Goal: Navigation & Orientation: Find specific page/section

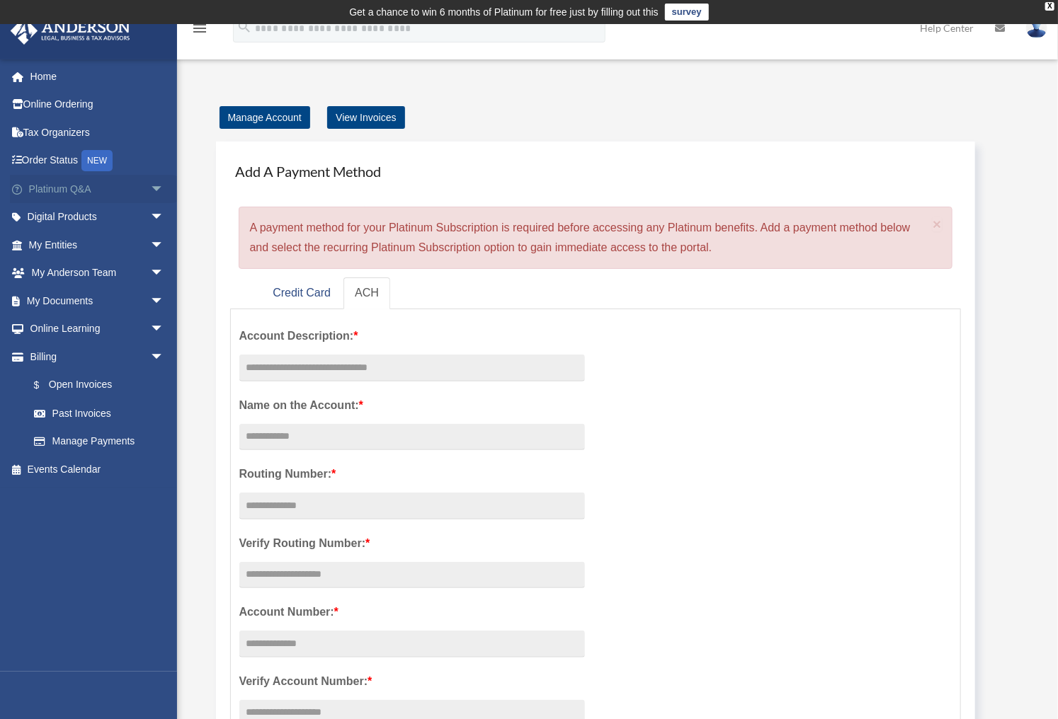
click at [44, 187] on link "Platinum Q&A arrow_drop_down" at bounding box center [98, 189] width 176 height 28
click at [151, 187] on span "arrow_drop_down" at bounding box center [164, 189] width 28 height 29
click at [150, 184] on span "arrow_drop_down" at bounding box center [164, 189] width 28 height 29
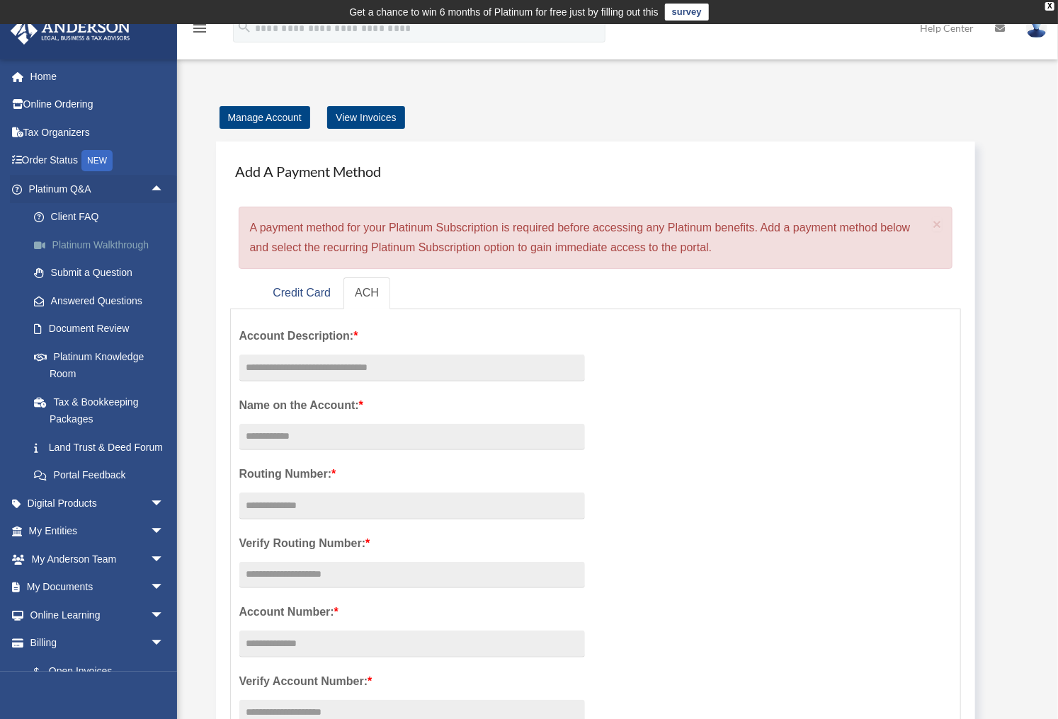
click at [113, 241] on link "Platinum Walkthrough" at bounding box center [103, 245] width 166 height 28
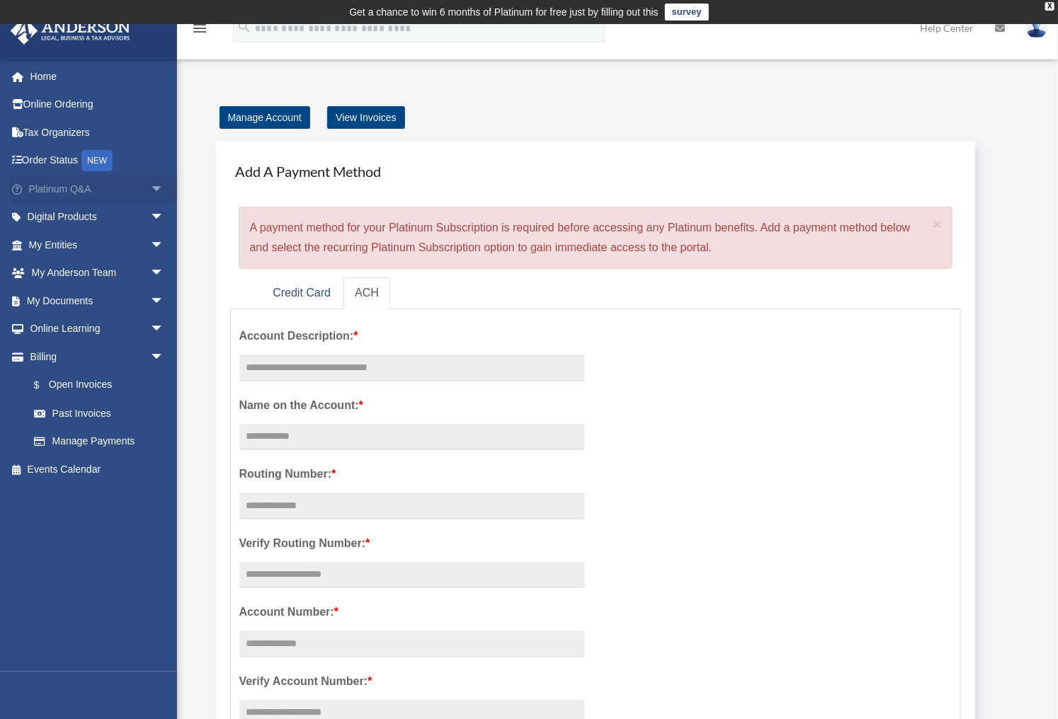
click at [150, 188] on span "arrow_drop_down" at bounding box center [164, 189] width 28 height 29
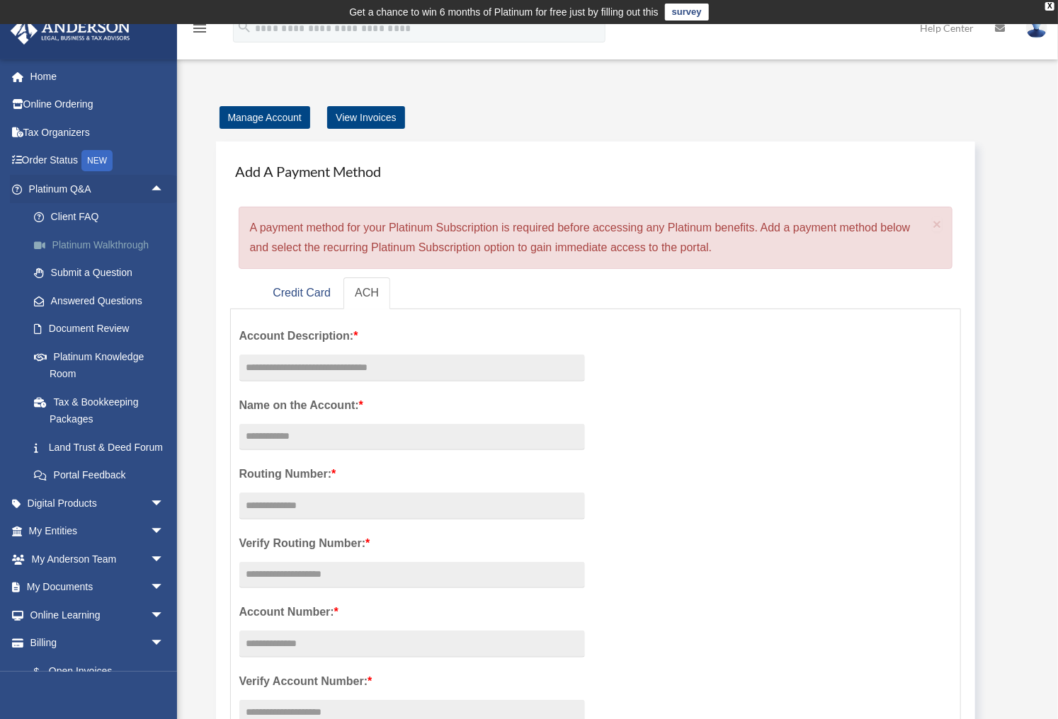
click at [69, 236] on link "Platinum Walkthrough" at bounding box center [103, 245] width 166 height 28
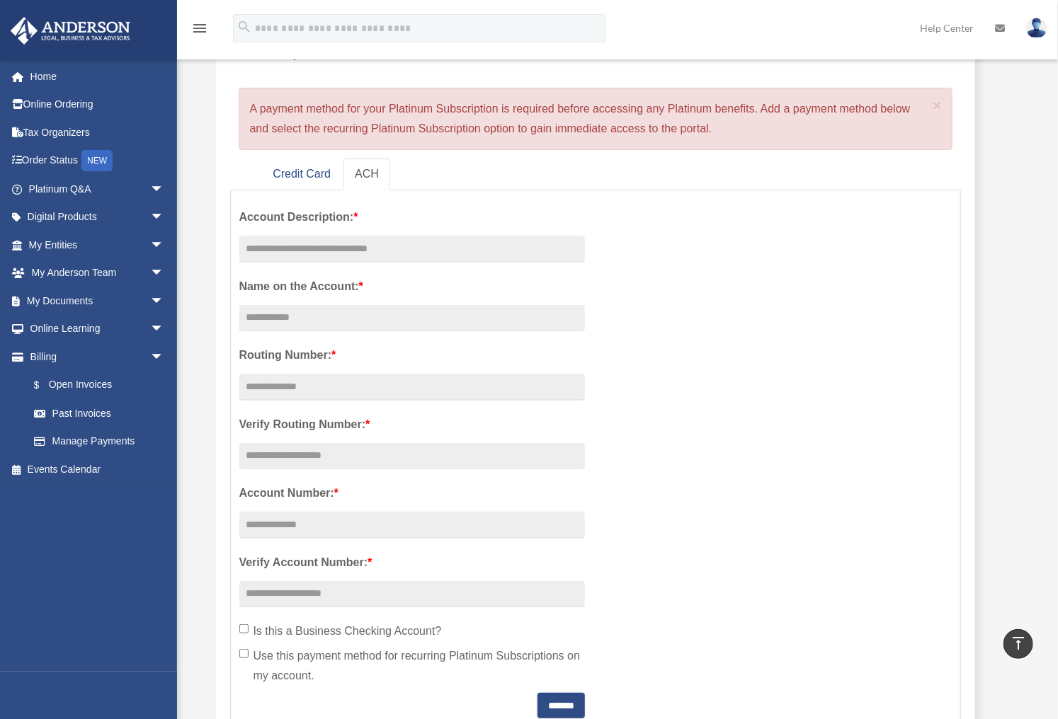
scroll to position [81, 0]
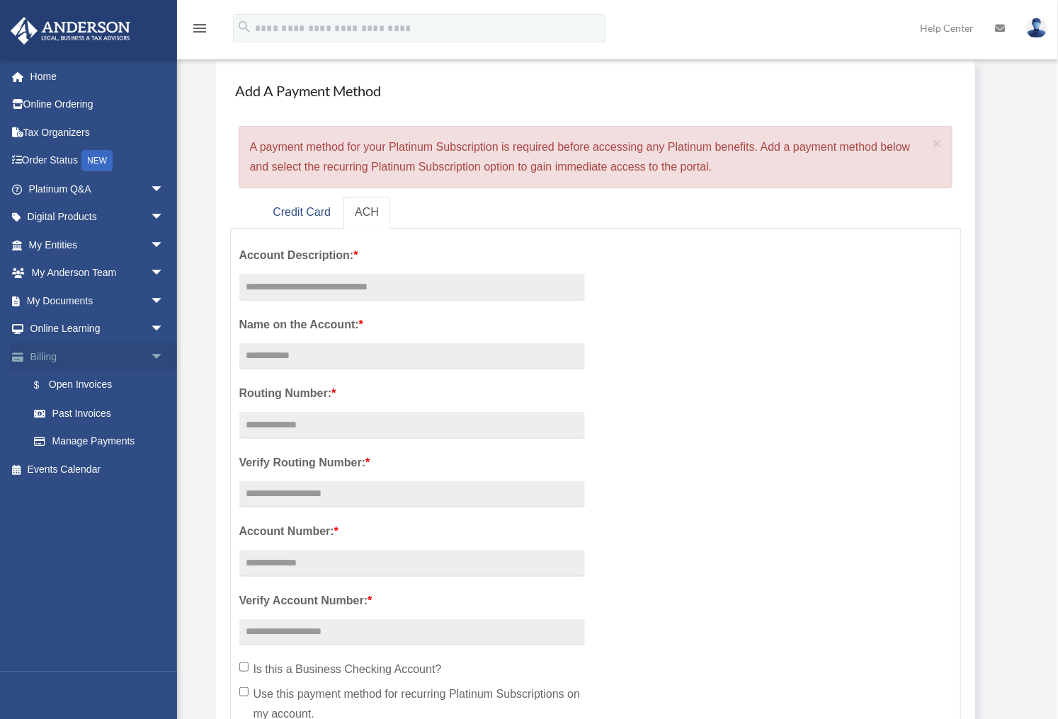
click at [150, 353] on span "arrow_drop_down" at bounding box center [164, 357] width 28 height 29
click at [153, 190] on span "arrow_drop_down" at bounding box center [164, 189] width 28 height 29
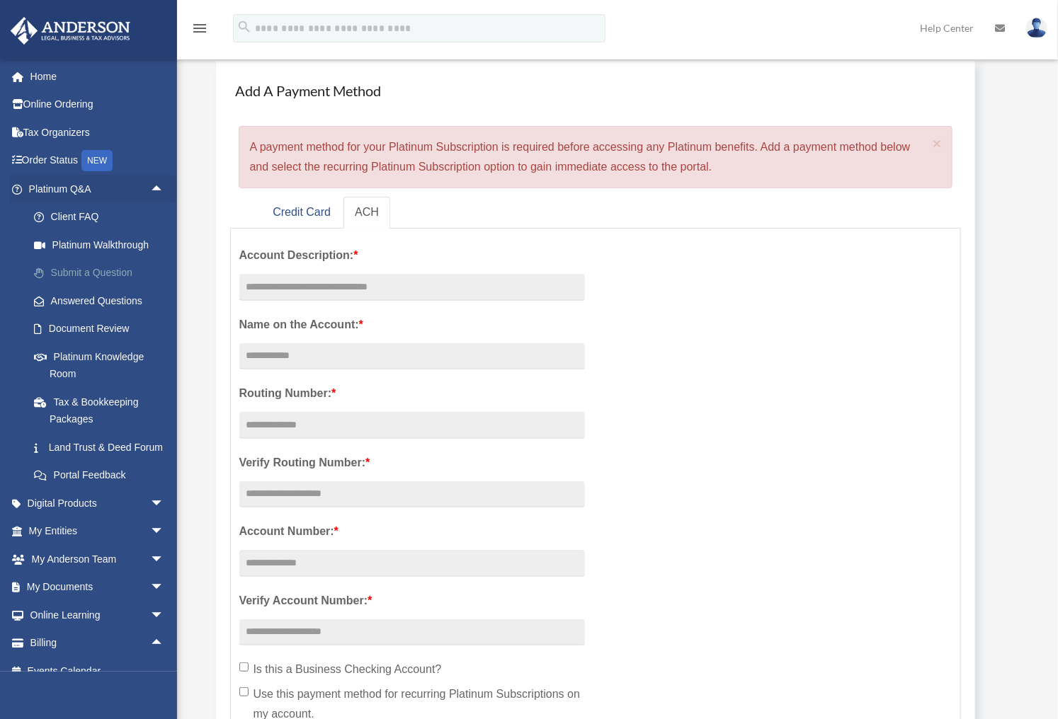
click at [105, 273] on link "Submit a Question" at bounding box center [103, 273] width 166 height 28
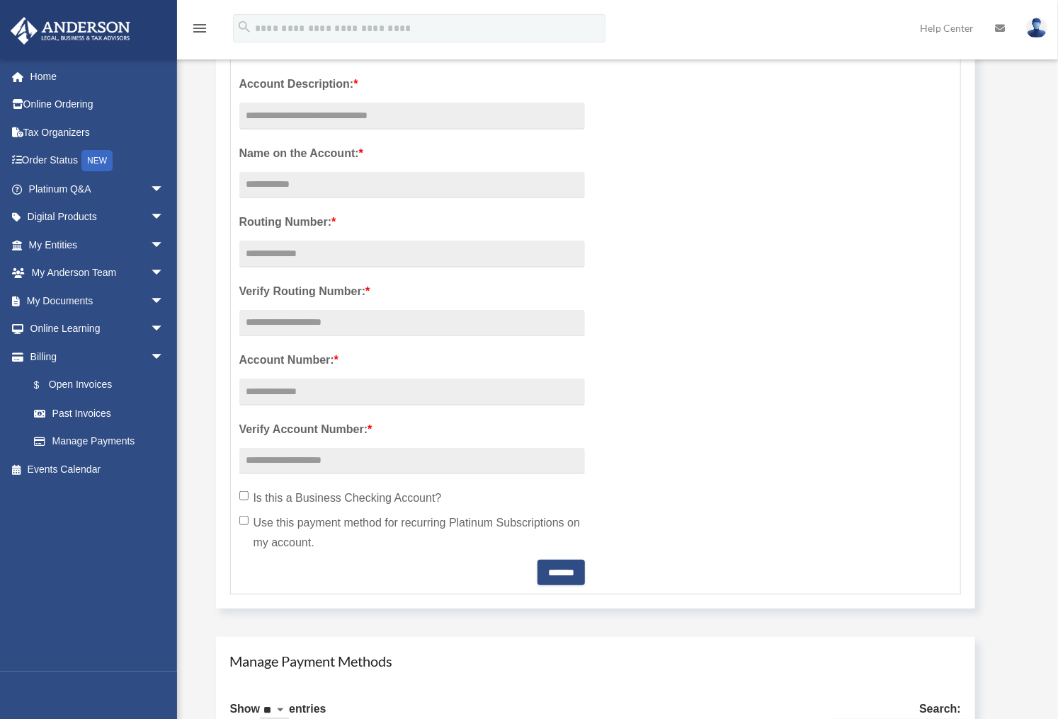
scroll to position [283, 0]
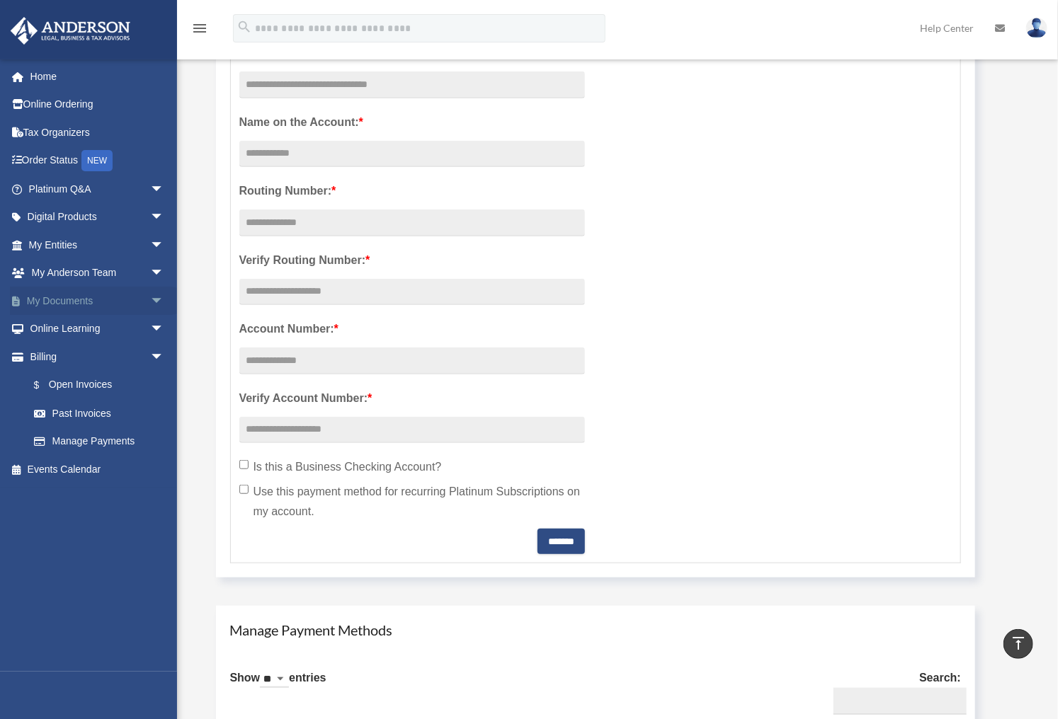
click at [150, 292] on span "arrow_drop_down" at bounding box center [164, 301] width 28 height 29
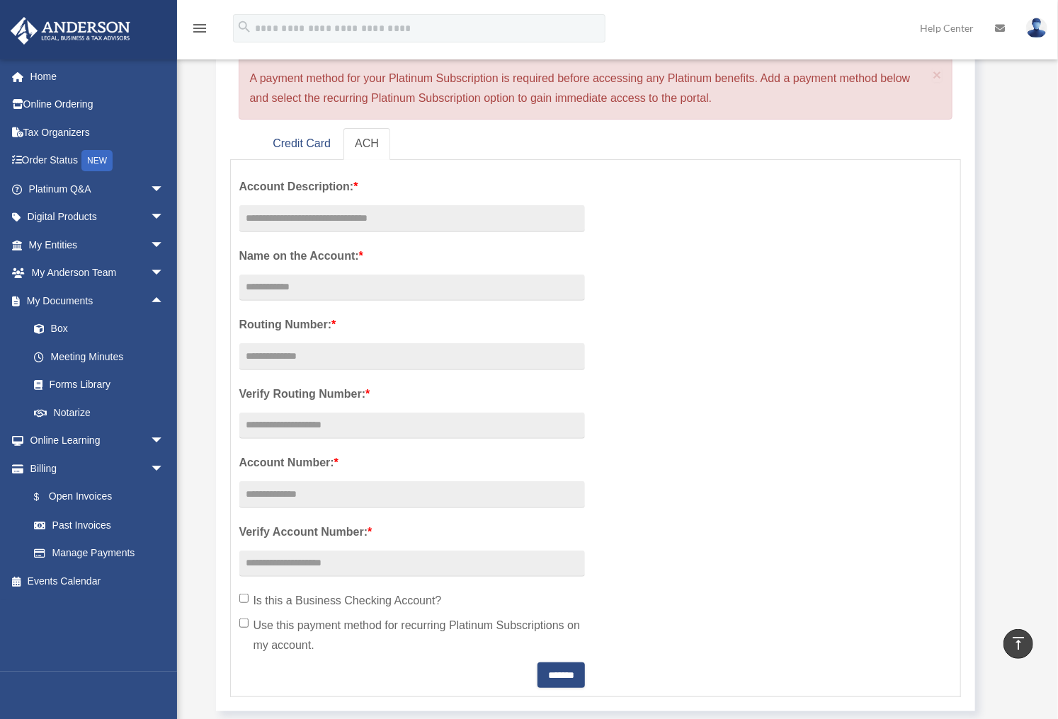
scroll to position [57, 0]
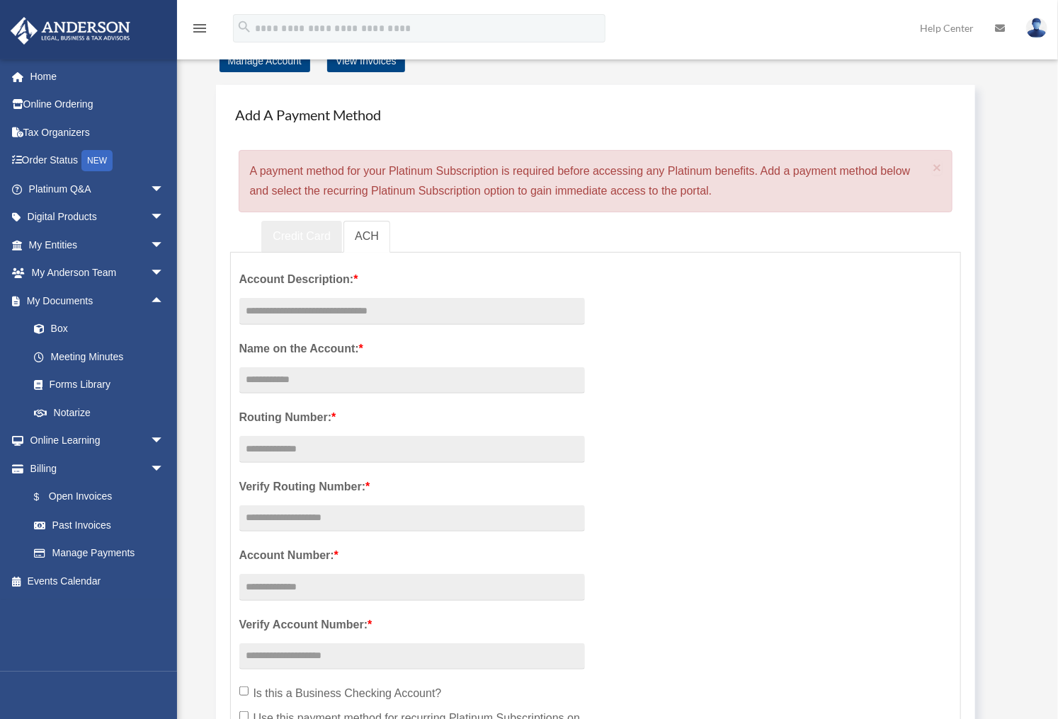
click at [297, 241] on link "Credit Card" at bounding box center [301, 237] width 81 height 32
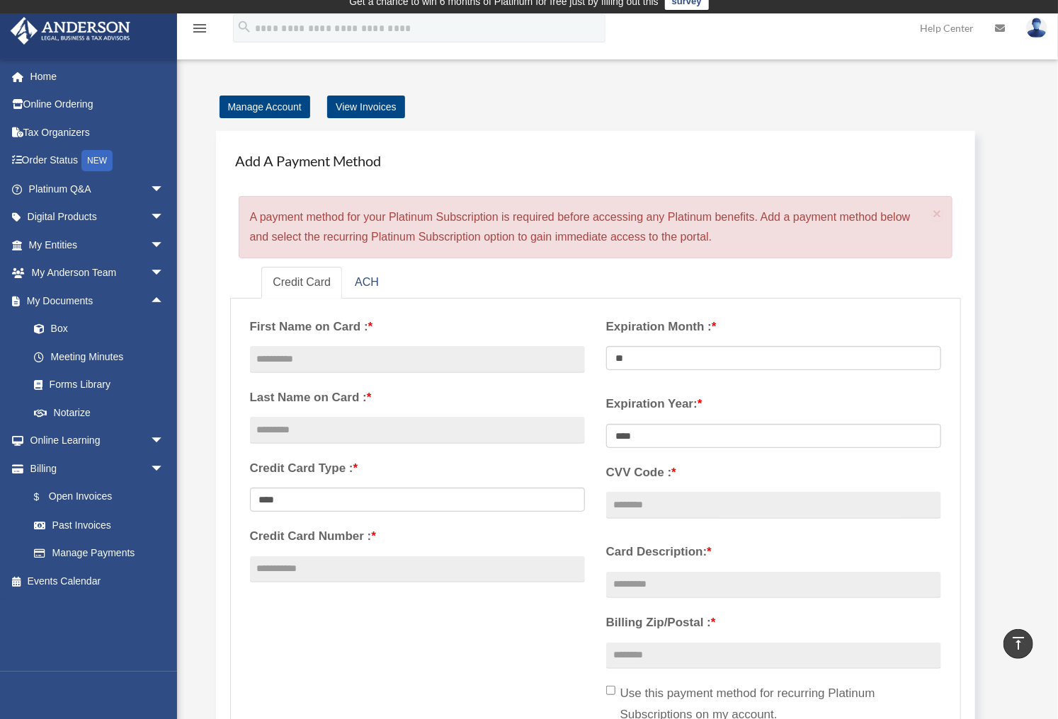
scroll to position [0, 0]
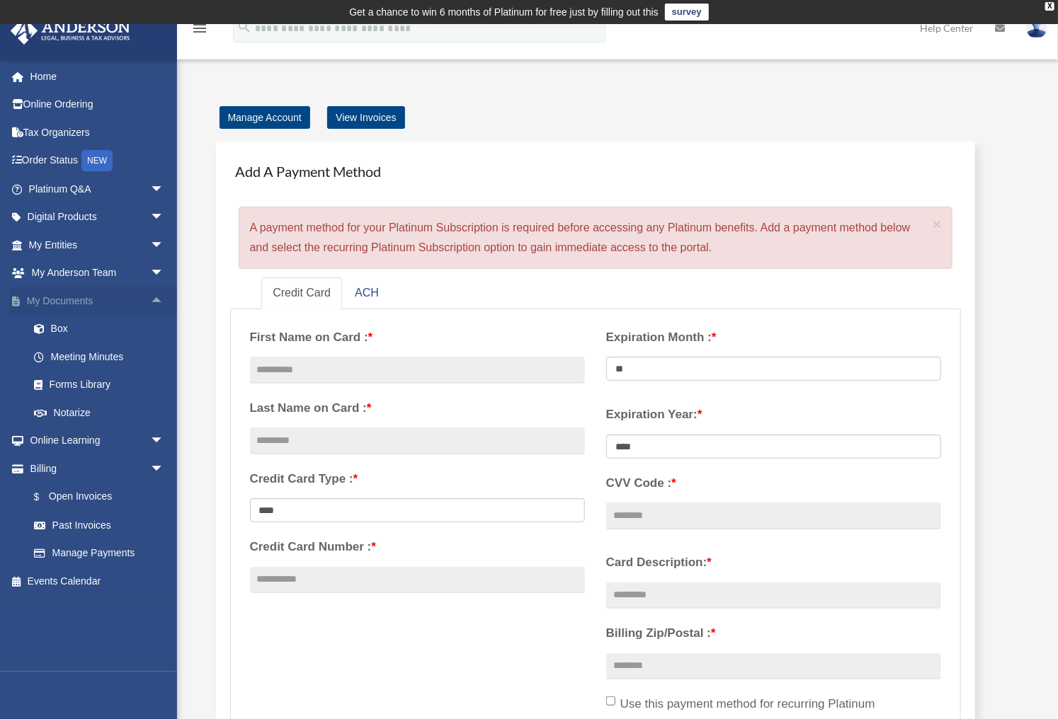
click at [154, 299] on span "arrow_drop_up" at bounding box center [164, 301] width 28 height 29
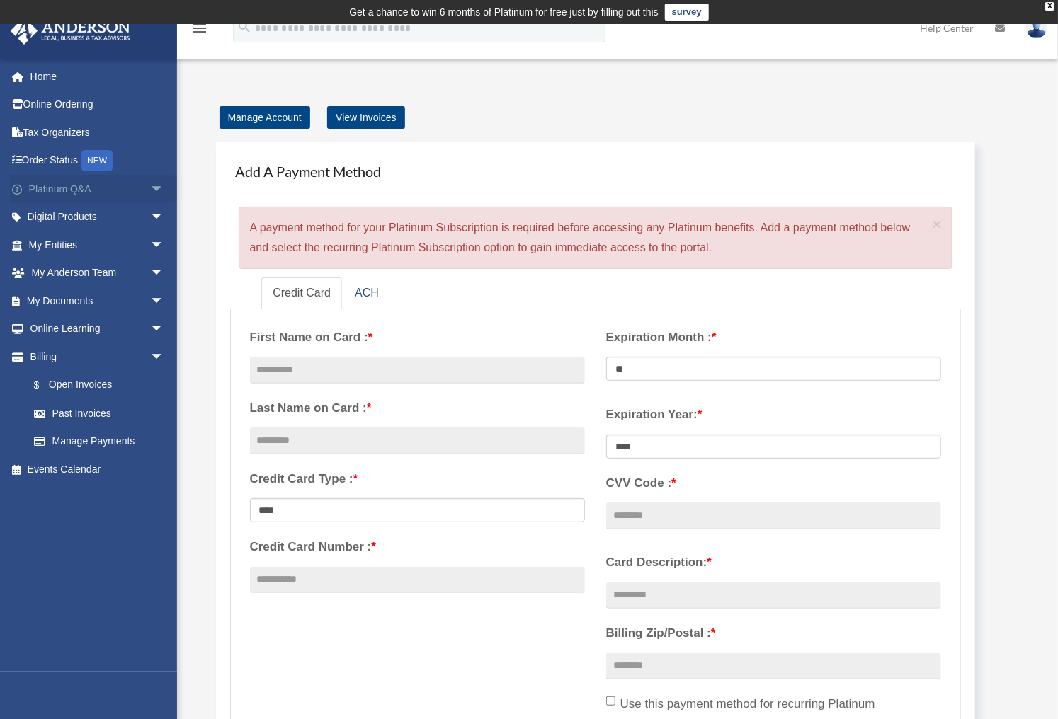
click at [150, 188] on span "arrow_drop_down" at bounding box center [164, 189] width 28 height 29
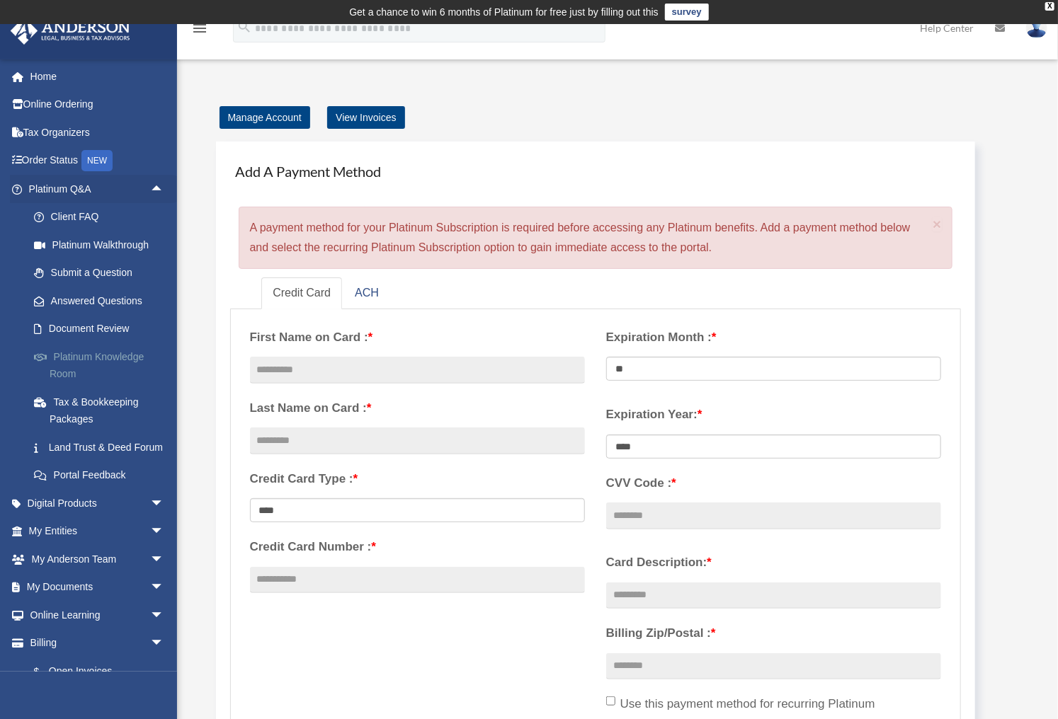
click at [81, 350] on link "Platinum Knowledge Room" at bounding box center [103, 365] width 166 height 45
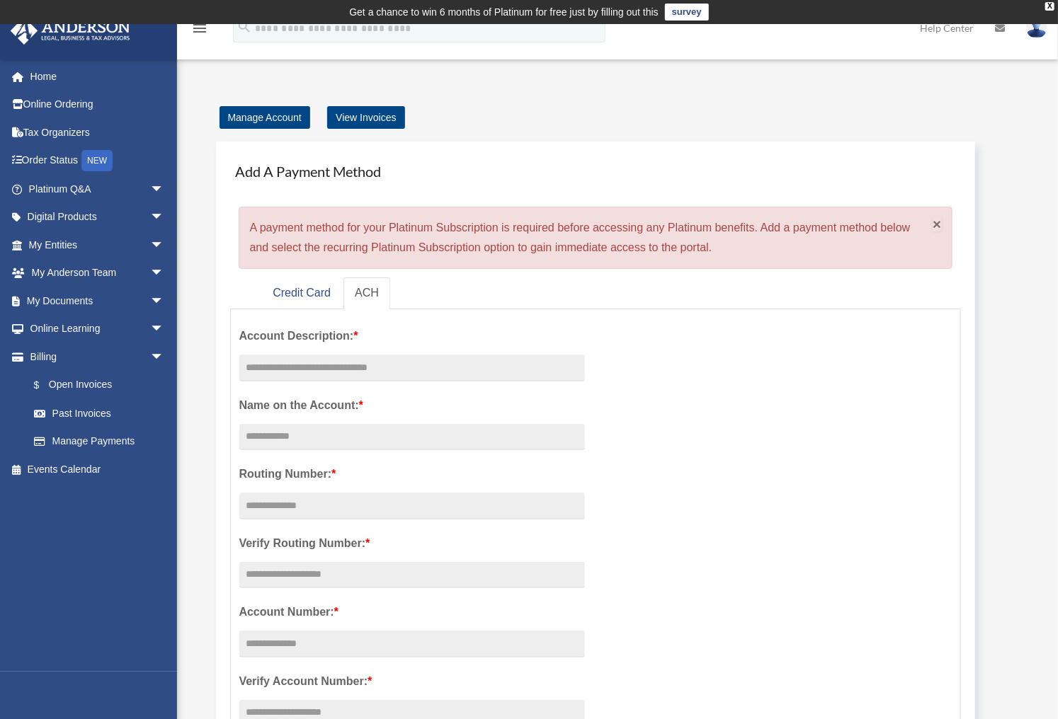
click at [937, 224] on span "×" at bounding box center [936, 224] width 9 height 16
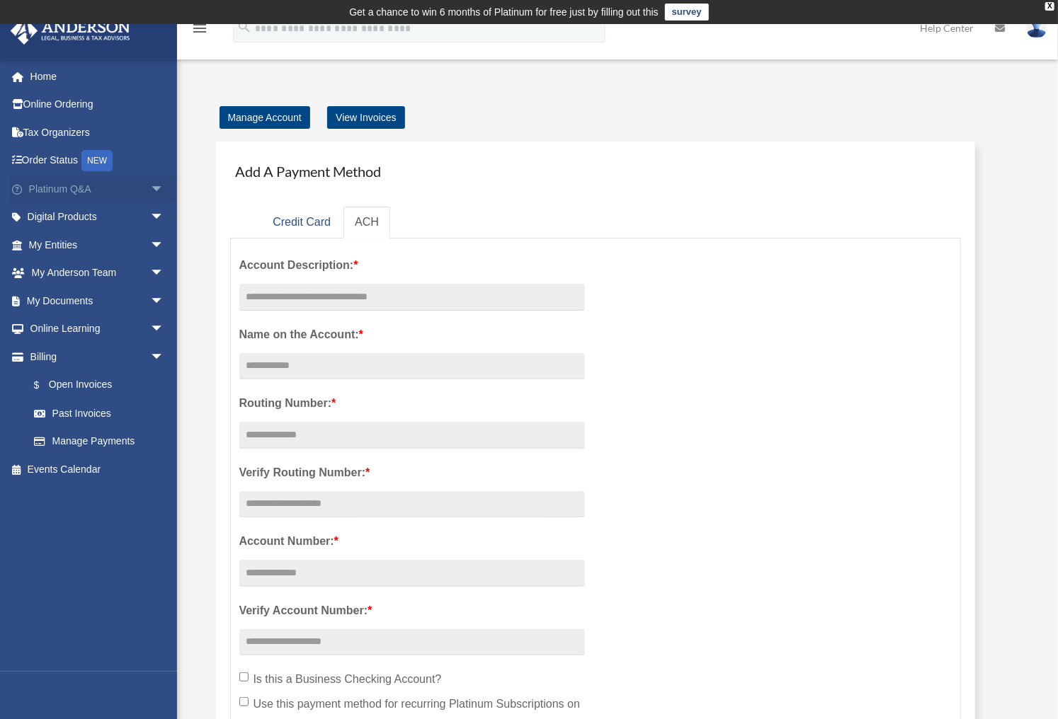
click at [157, 190] on span "arrow_drop_down" at bounding box center [164, 189] width 28 height 29
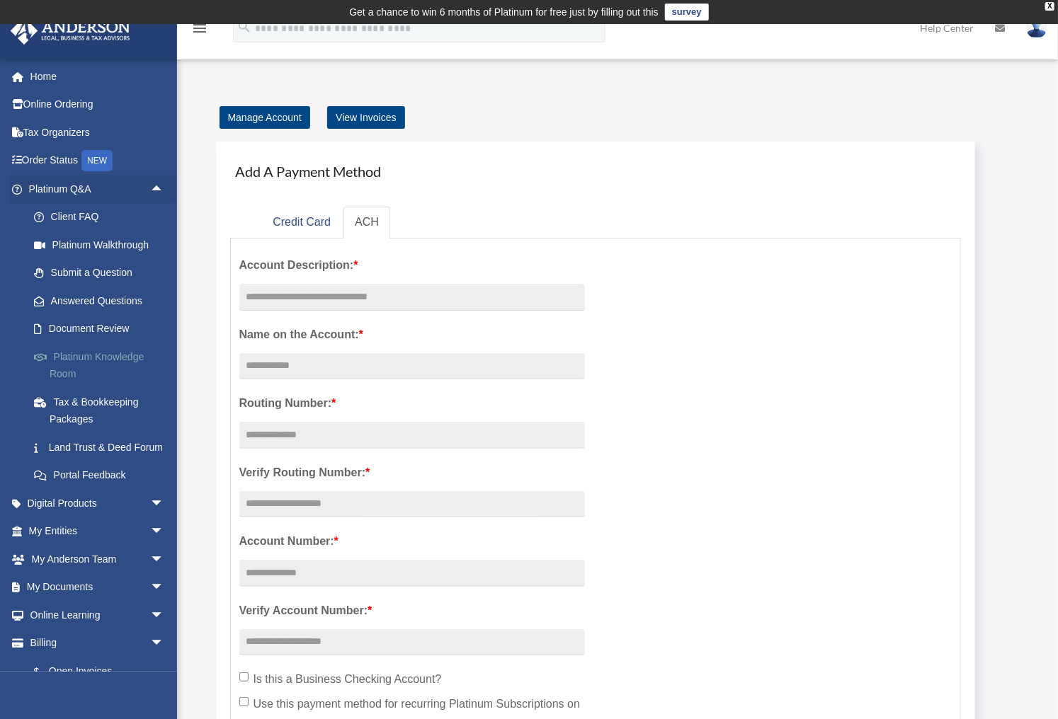
click at [108, 348] on link "Platinum Knowledge Room" at bounding box center [103, 365] width 166 height 45
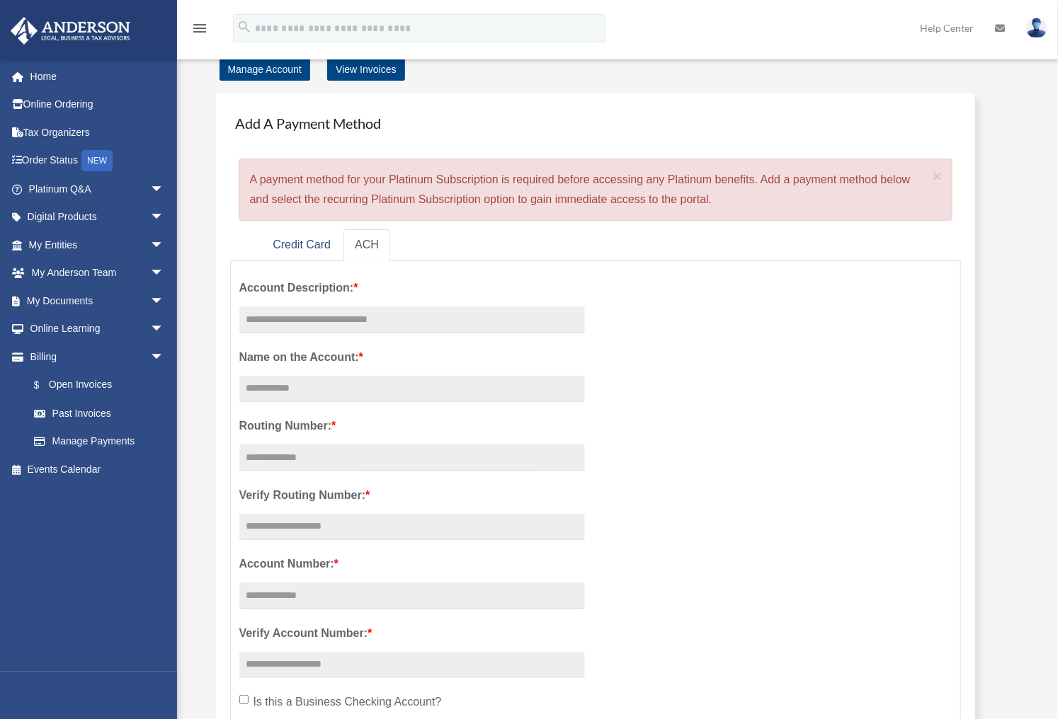
scroll to position [57, 0]
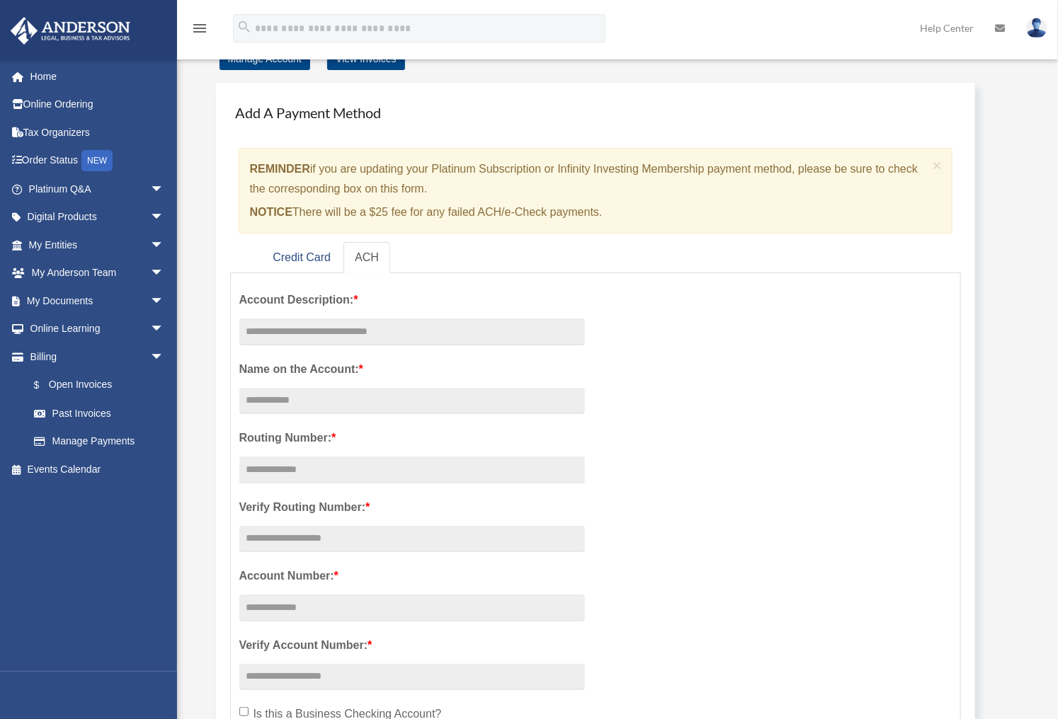
scroll to position [57, 0]
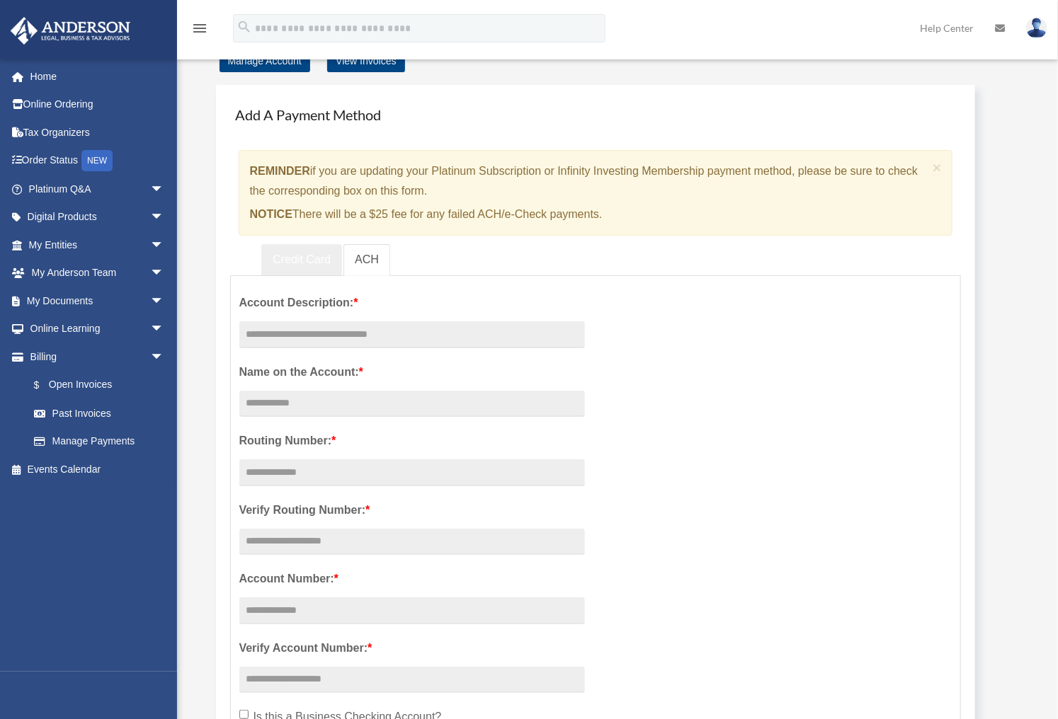
click at [311, 251] on link "Credit Card" at bounding box center [301, 260] width 81 height 32
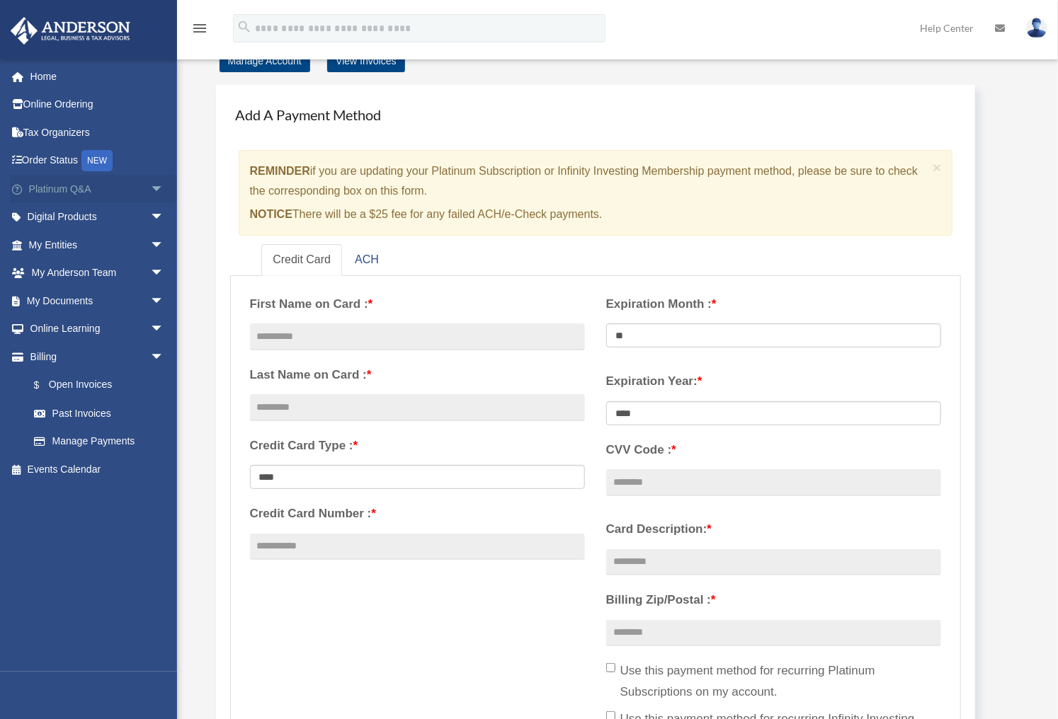
click at [135, 185] on link "Platinum Q&A arrow_drop_down" at bounding box center [98, 189] width 176 height 28
click at [154, 188] on span "arrow_drop_down" at bounding box center [164, 189] width 28 height 29
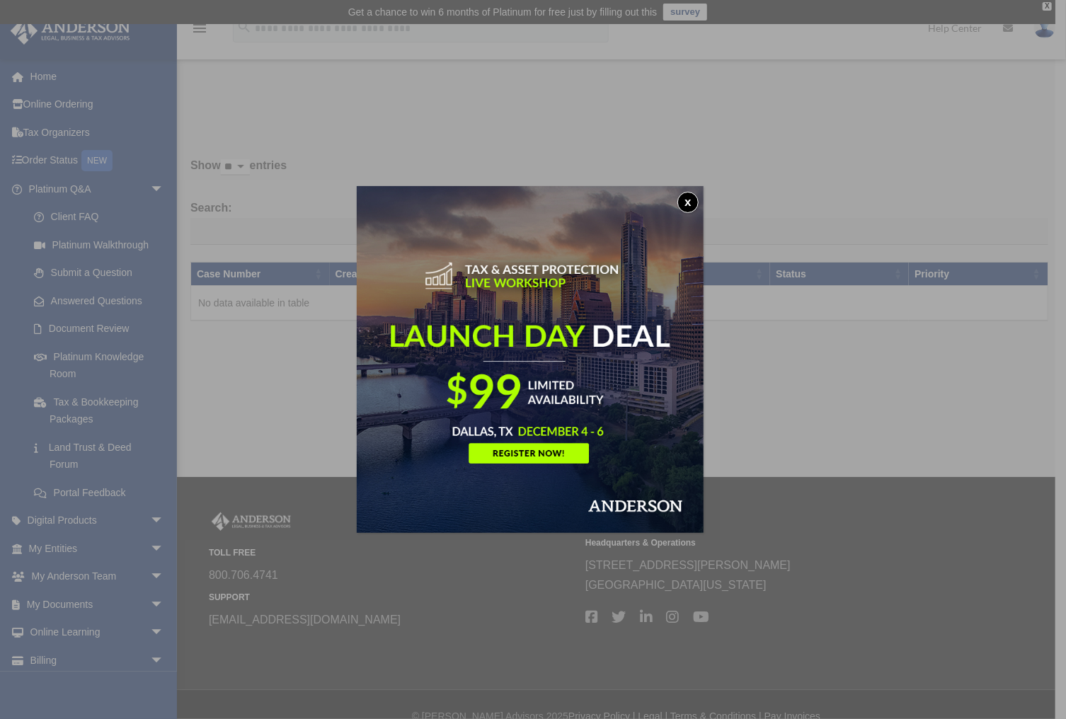
click at [688, 206] on button "x" at bounding box center [687, 202] width 21 height 21
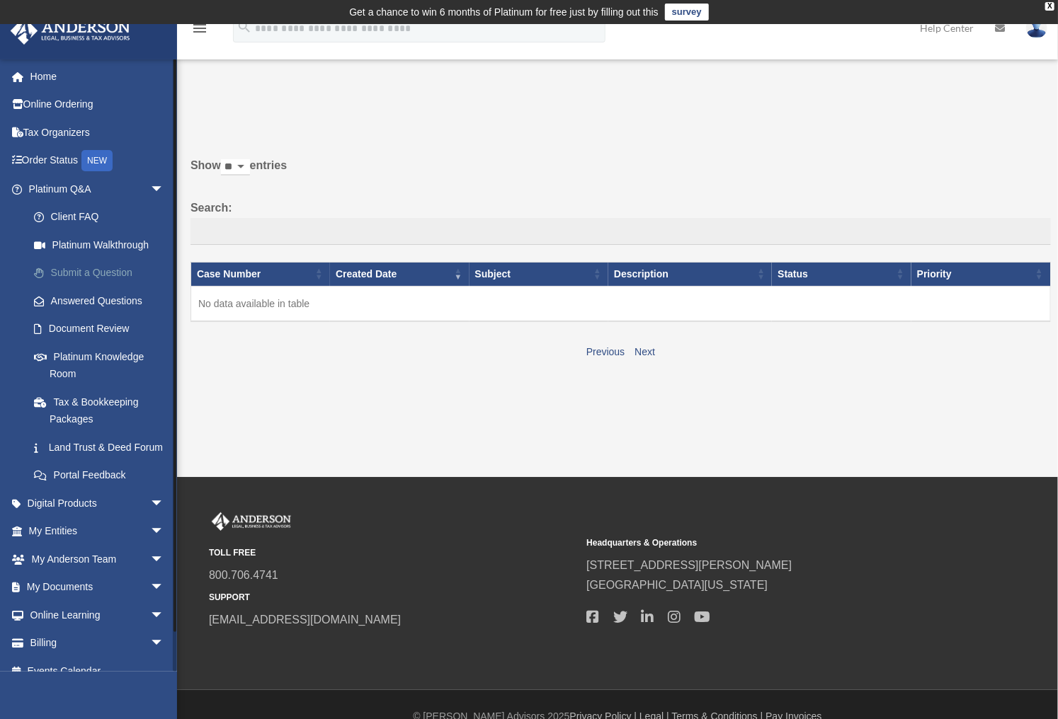
click at [105, 268] on link "Submit a Question" at bounding box center [103, 273] width 166 height 28
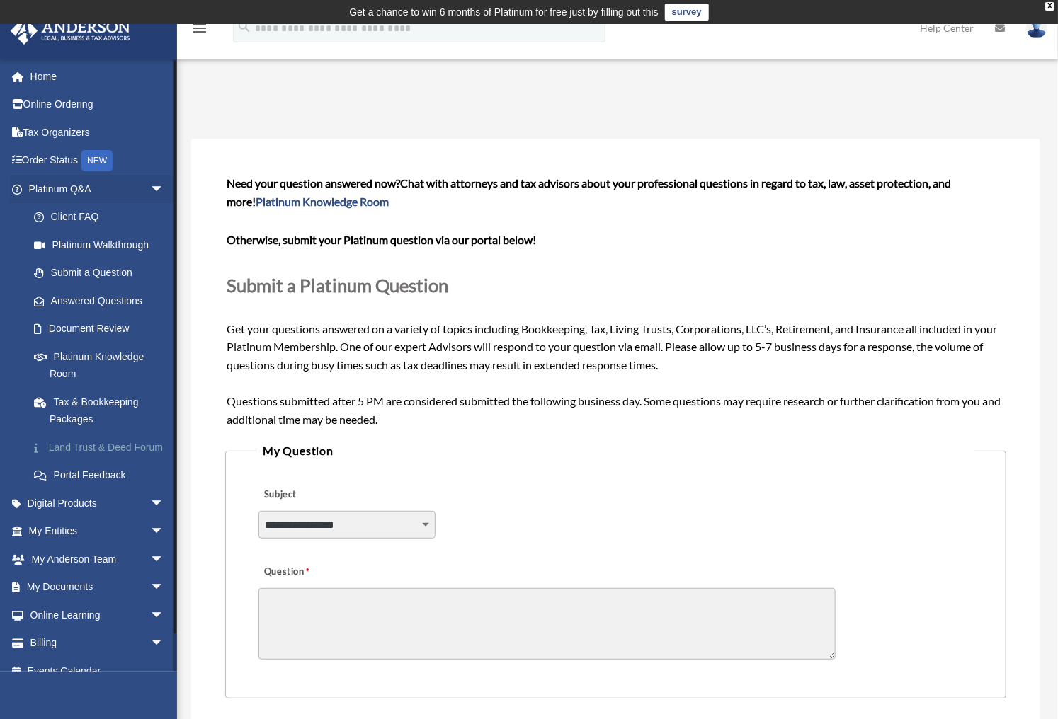
scroll to position [33, 0]
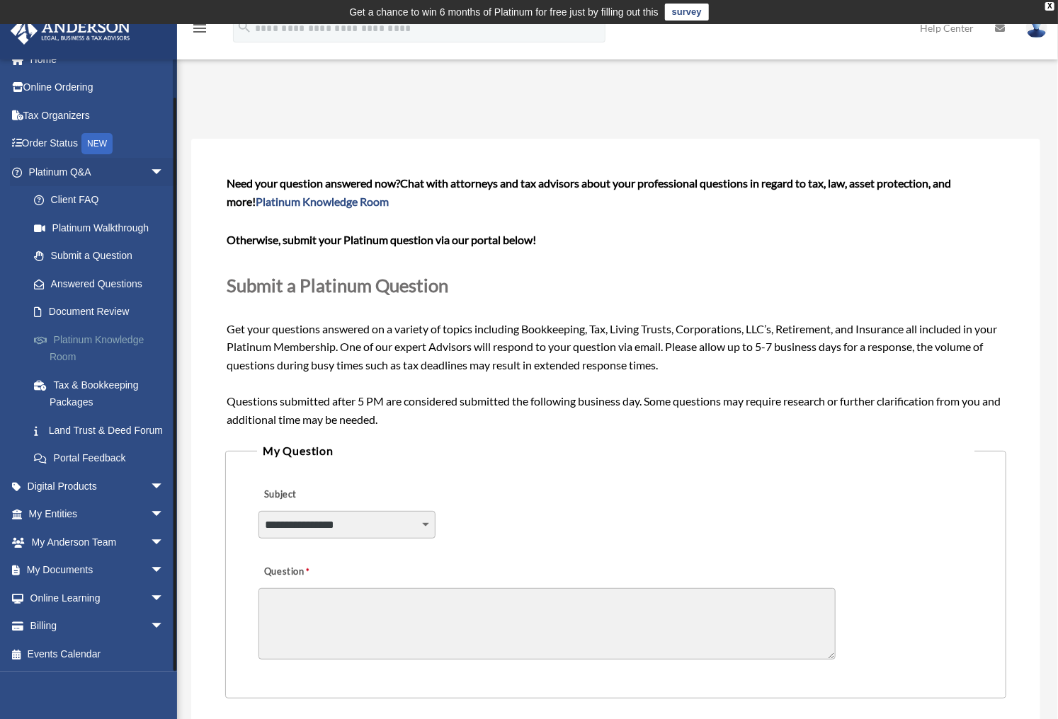
click at [127, 326] on link "Platinum Knowledge Room" at bounding box center [103, 348] width 166 height 45
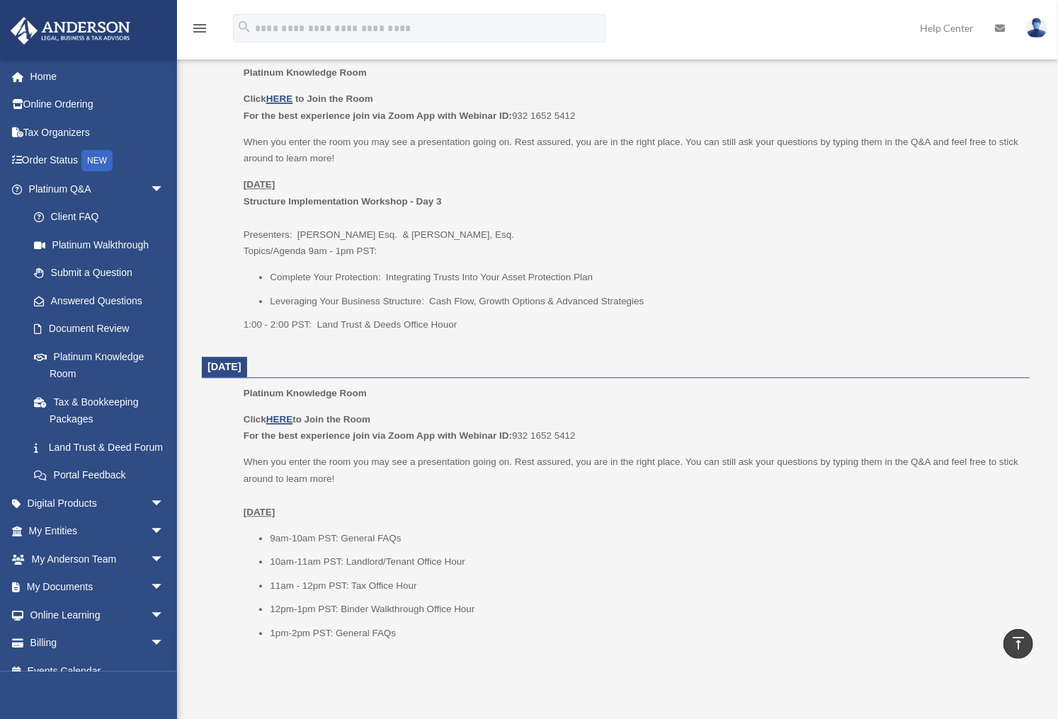
scroll to position [1642, 0]
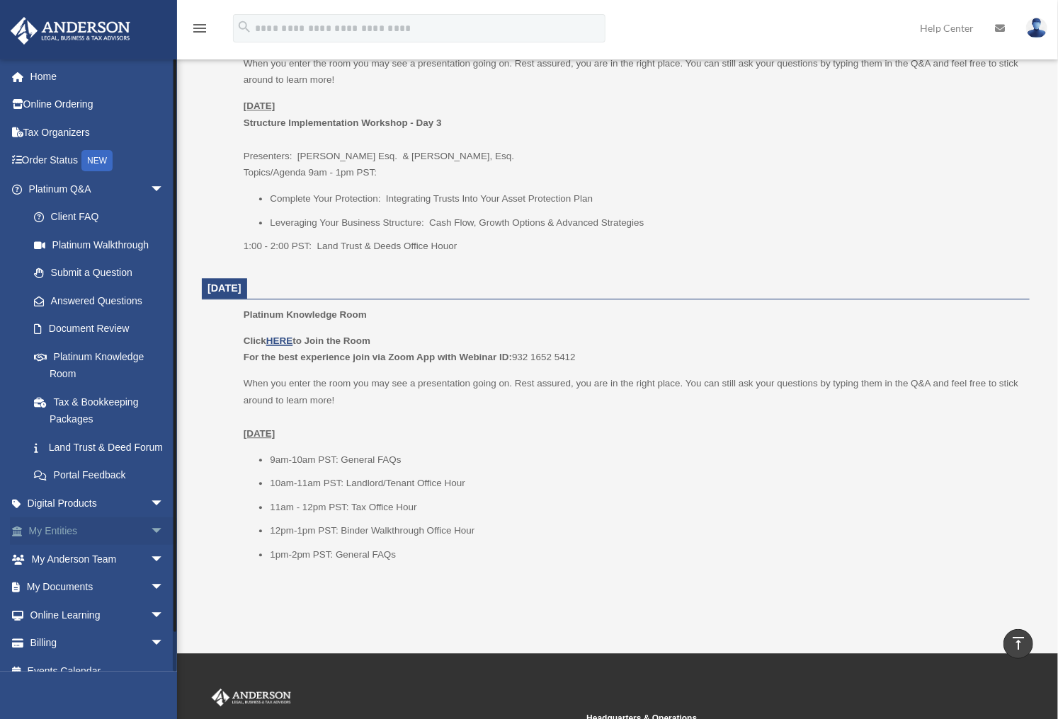
click at [150, 544] on span "arrow_drop_down" at bounding box center [164, 531] width 28 height 29
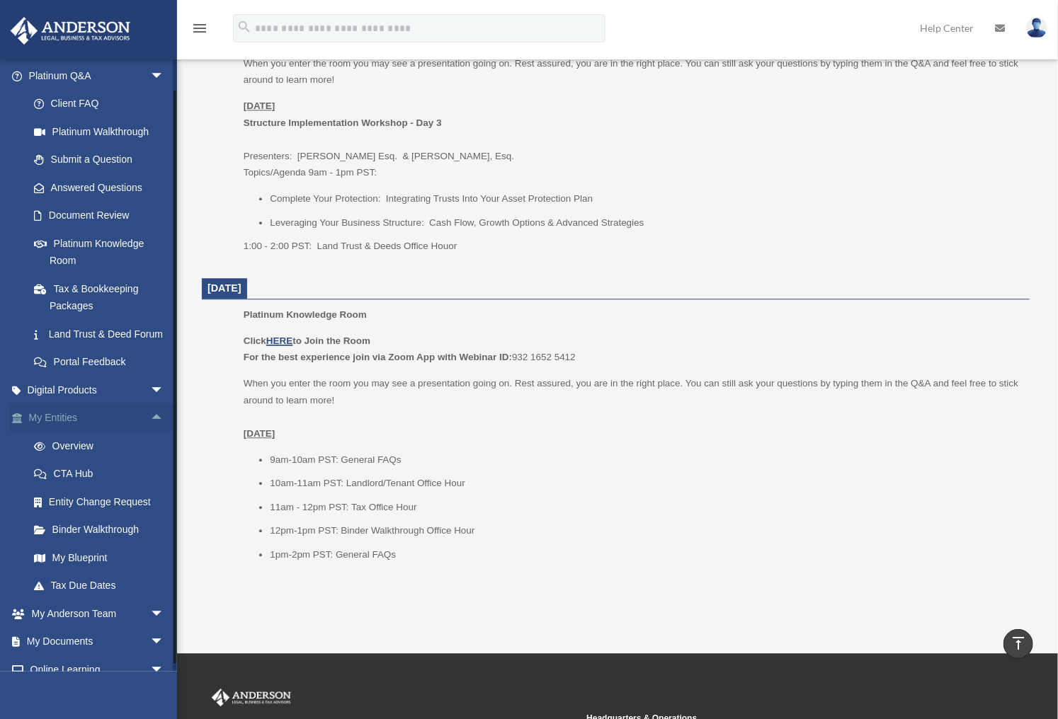
scroll to position [201, 0]
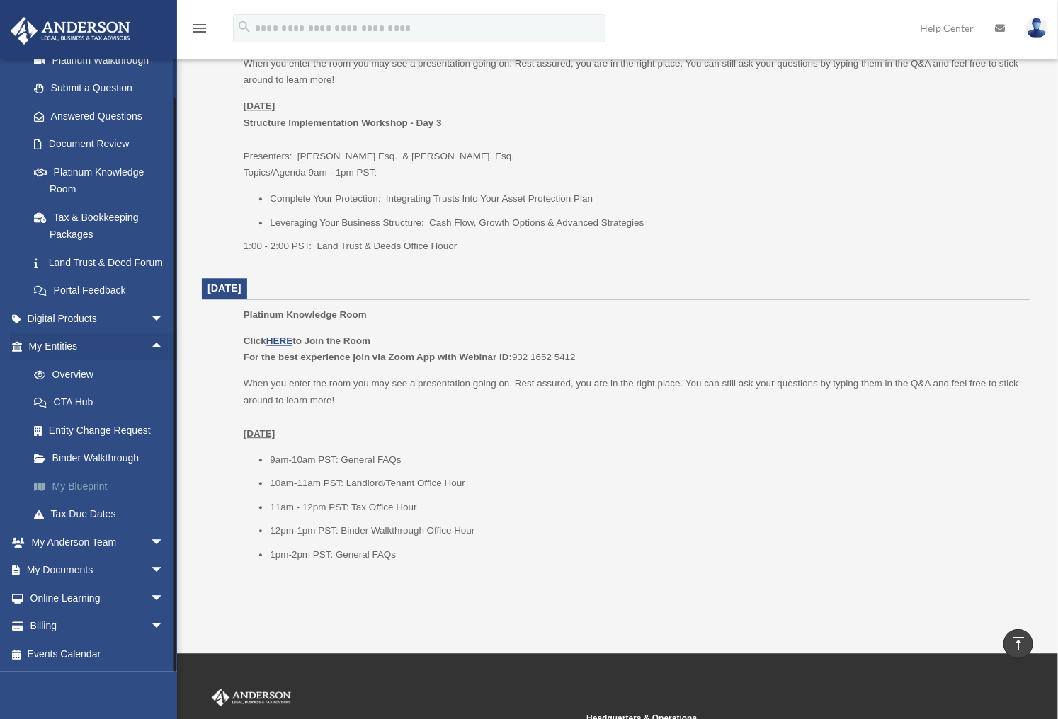
click at [102, 481] on link "My Blueprint" at bounding box center [103, 486] width 166 height 28
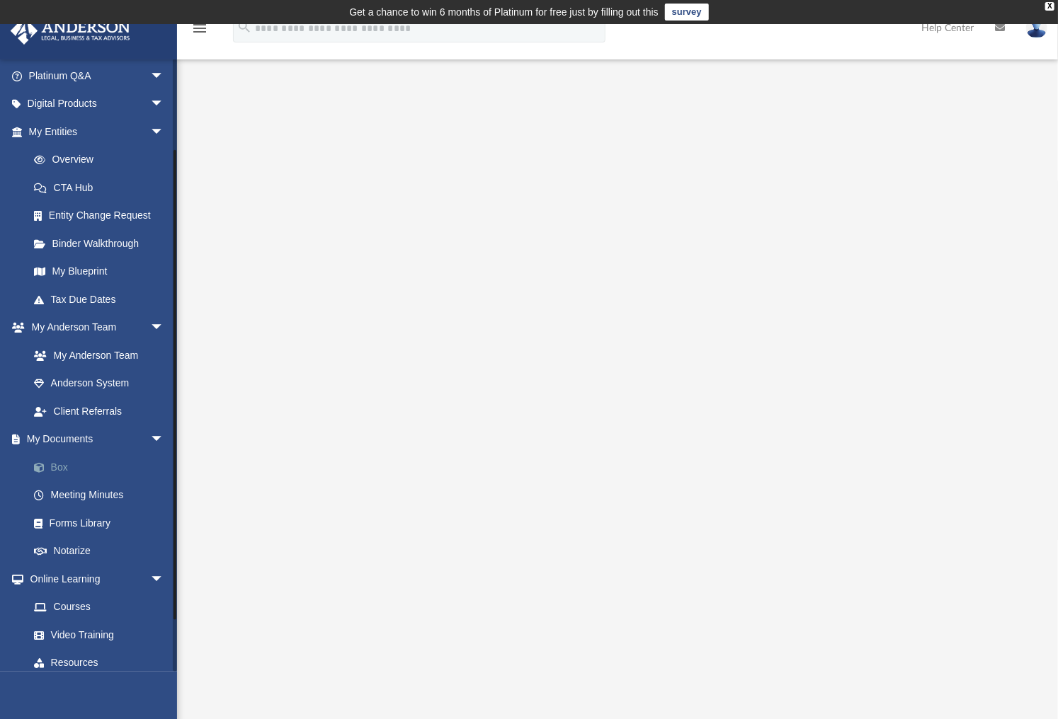
scroll to position [170, 0]
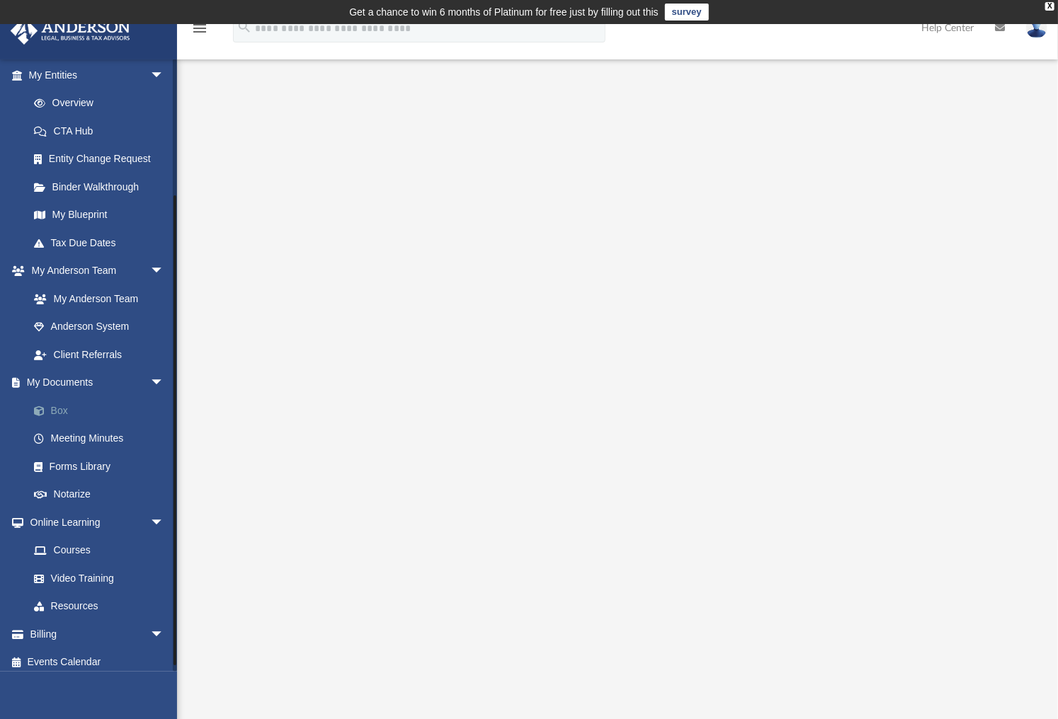
click at [59, 409] on link "Box" at bounding box center [103, 410] width 166 height 28
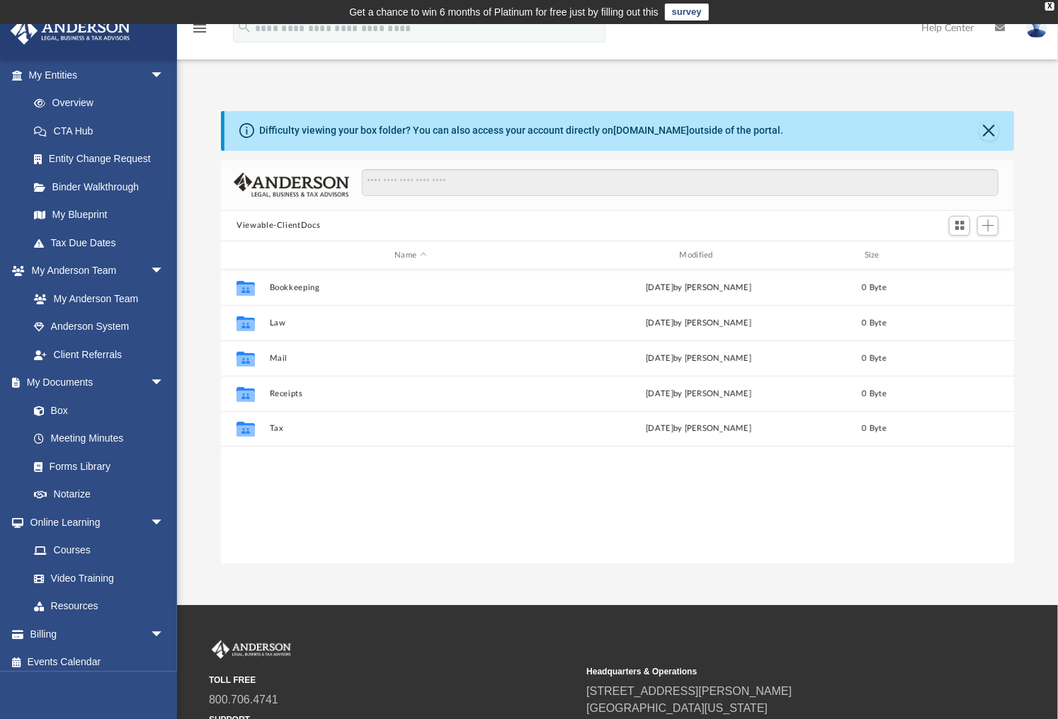
scroll to position [313, 784]
